Goal: Task Accomplishment & Management: Manage account settings

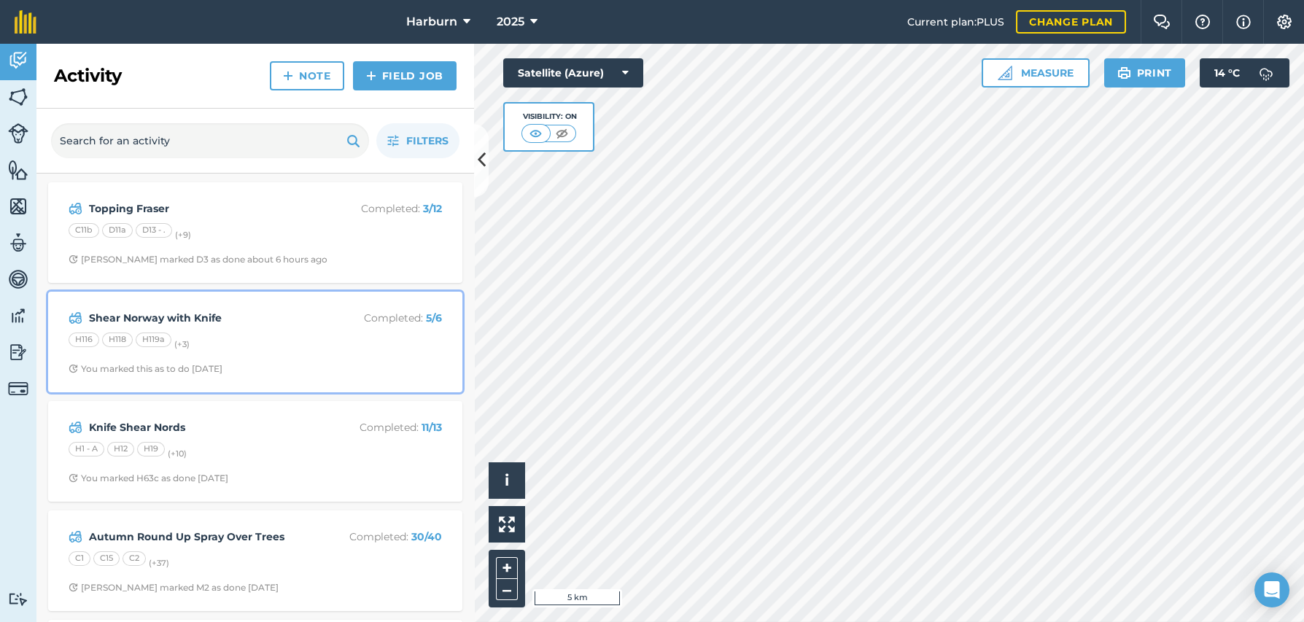
click at [231, 306] on div "Shear Norway with Knife Completed : 5 / 6 H116 H118 H119a (+ 3 ) You marked thi…" at bounding box center [255, 342] width 397 height 83
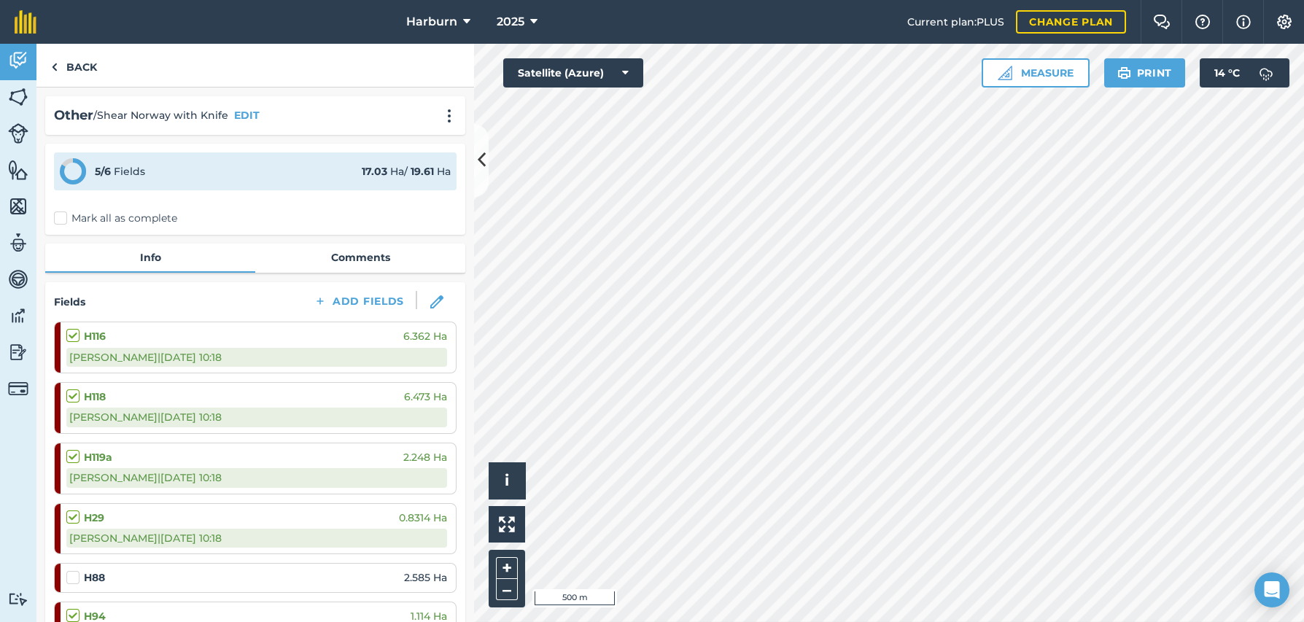
scroll to position [81, 0]
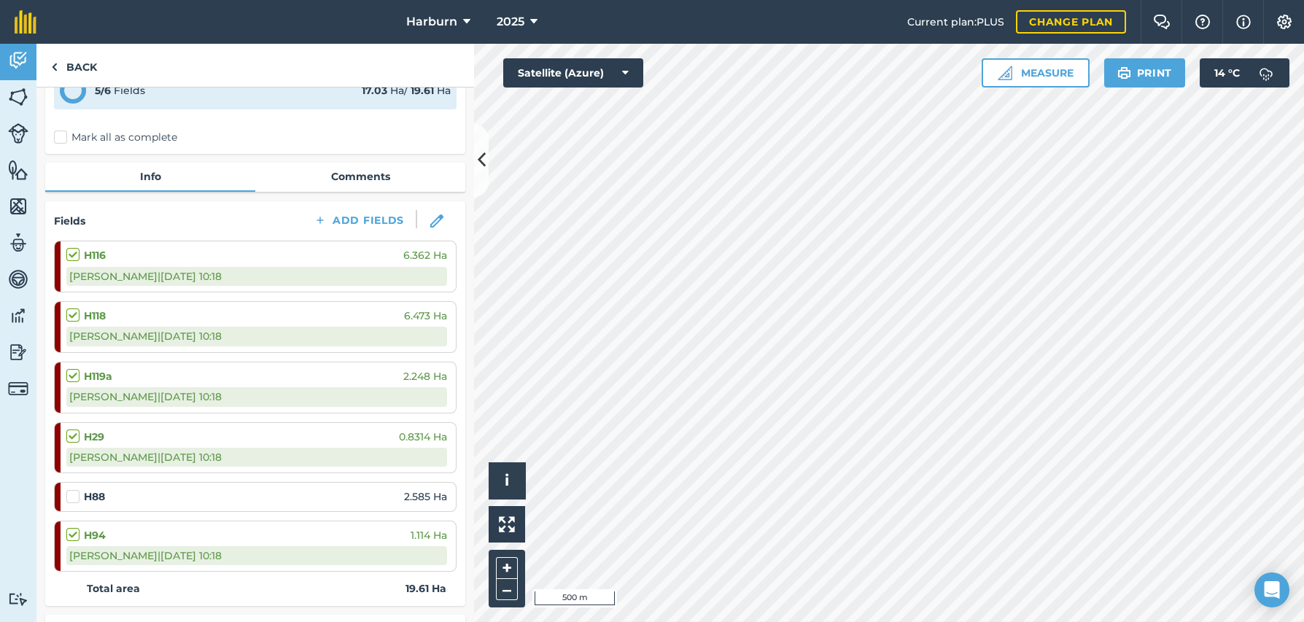
click at [71, 489] on label at bounding box center [75, 489] width 18 height 0
click at [71, 496] on input "checkbox" at bounding box center [70, 493] width 9 height 9
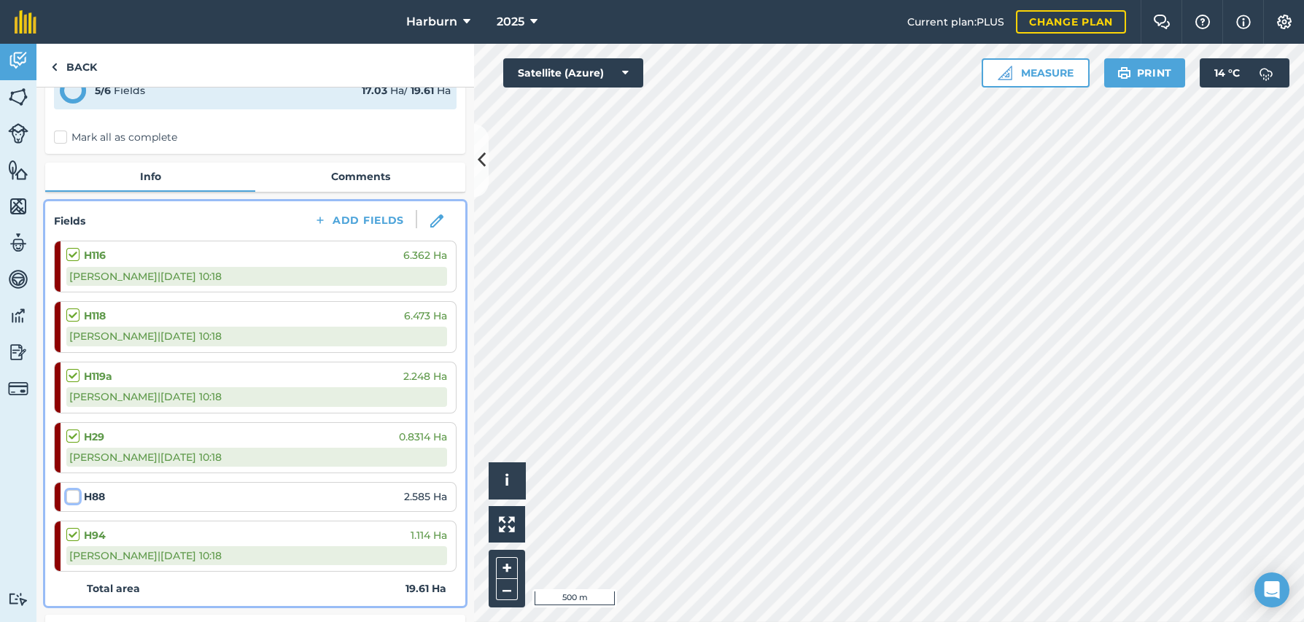
checkbox input "false"
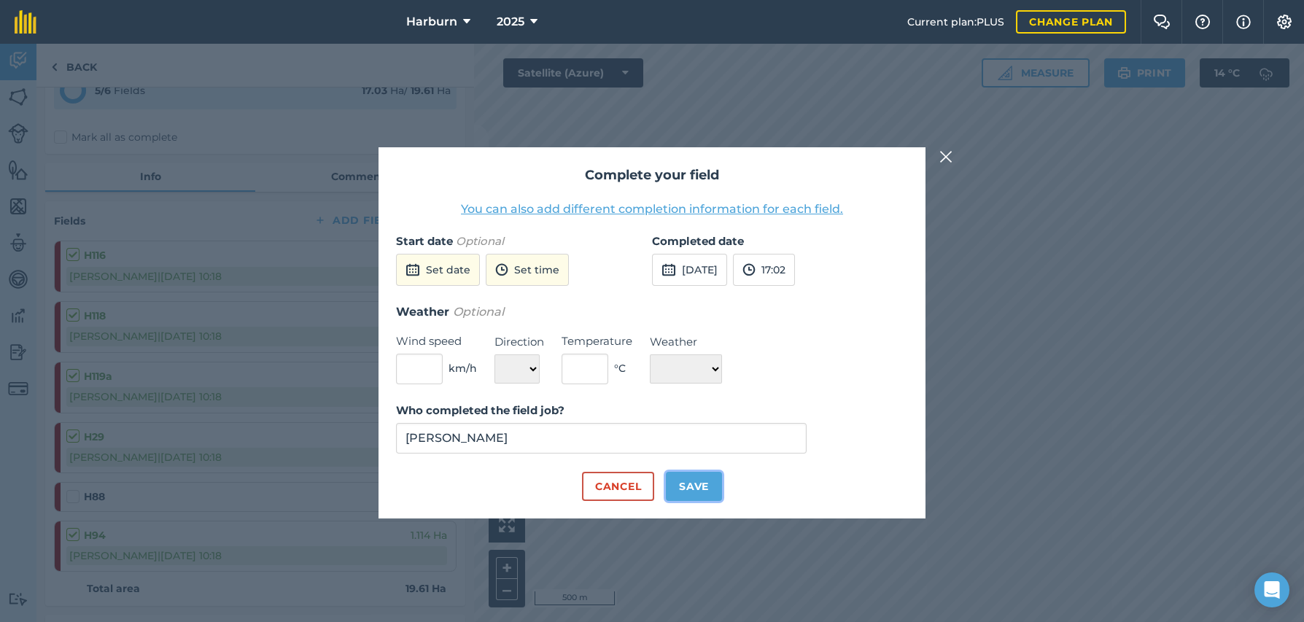
click at [690, 487] on button "Save" at bounding box center [694, 486] width 56 height 29
checkbox input "true"
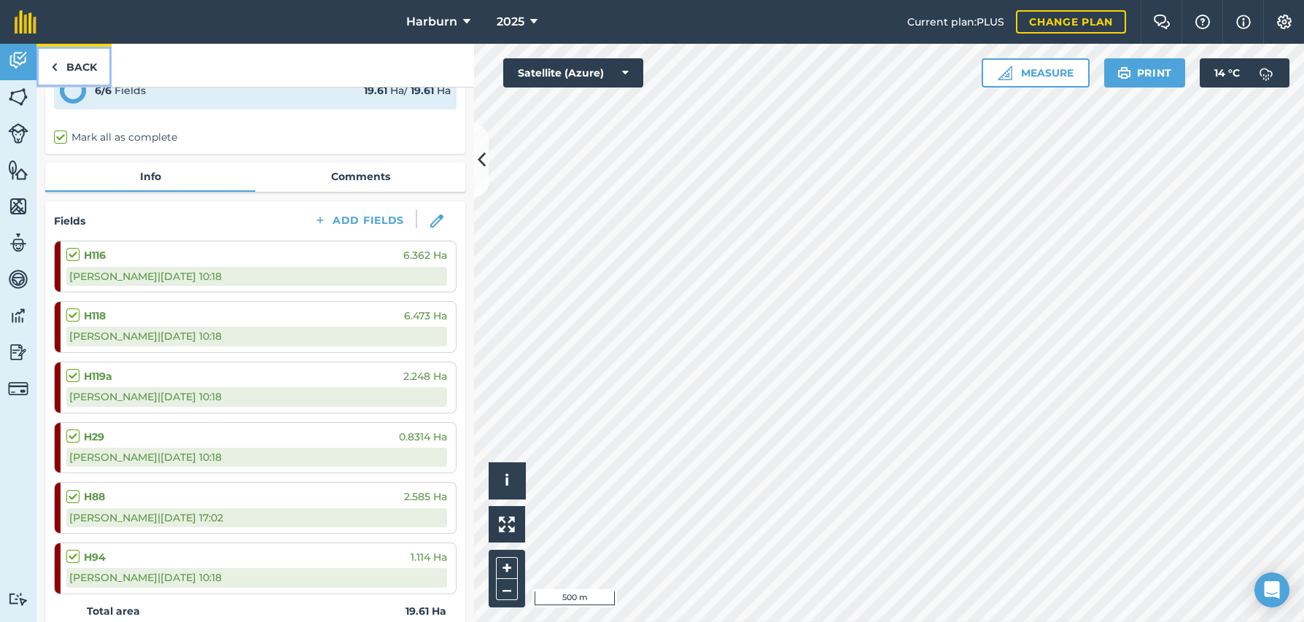
click at [55, 66] on img at bounding box center [54, 67] width 7 height 18
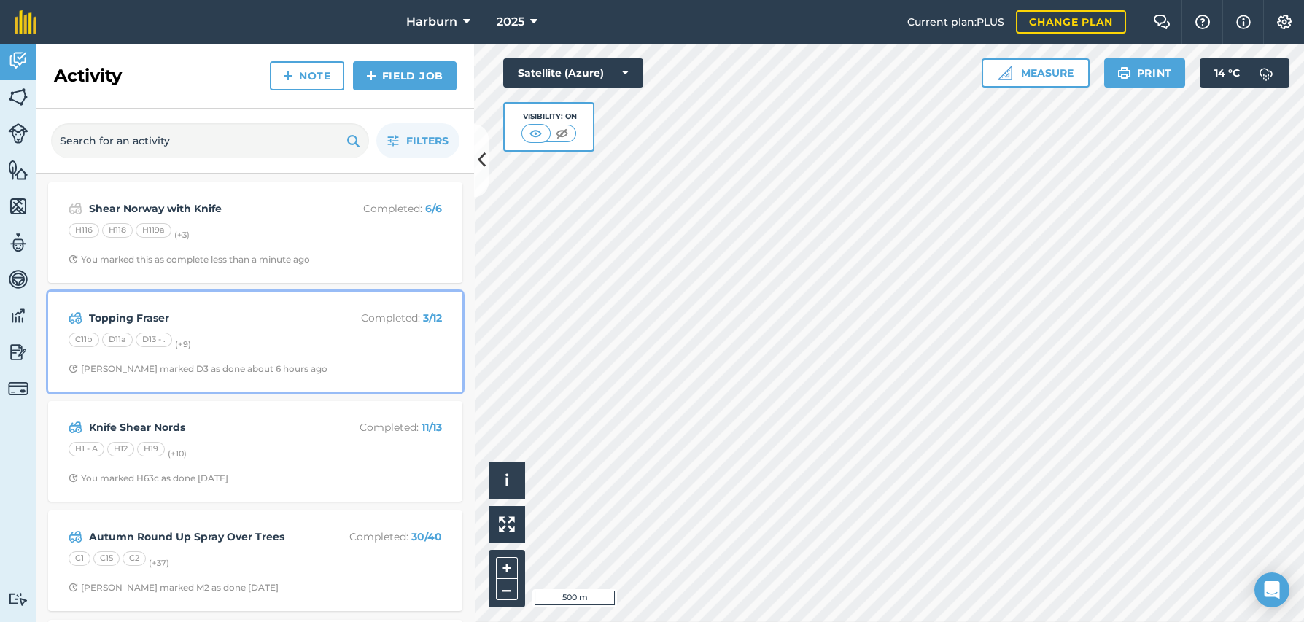
click at [204, 325] on strong "Topping Fraser" at bounding box center [204, 318] width 231 height 16
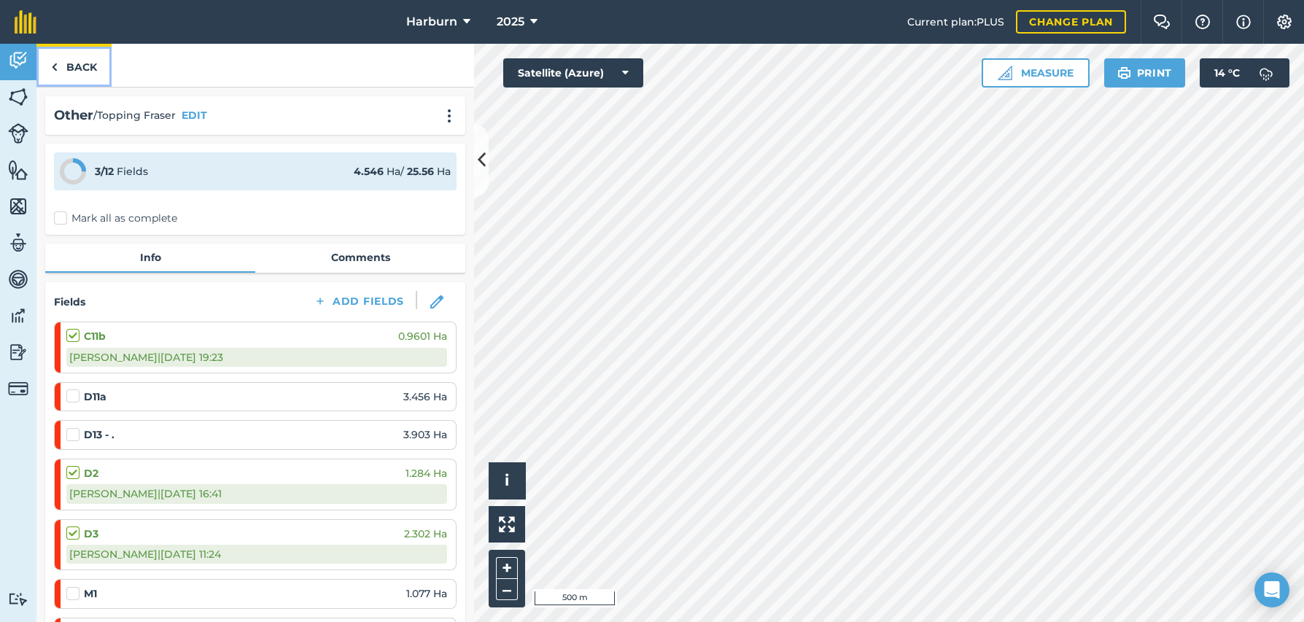
click at [54, 67] on img at bounding box center [54, 67] width 7 height 18
